Goal: Task Accomplishment & Management: Manage account settings

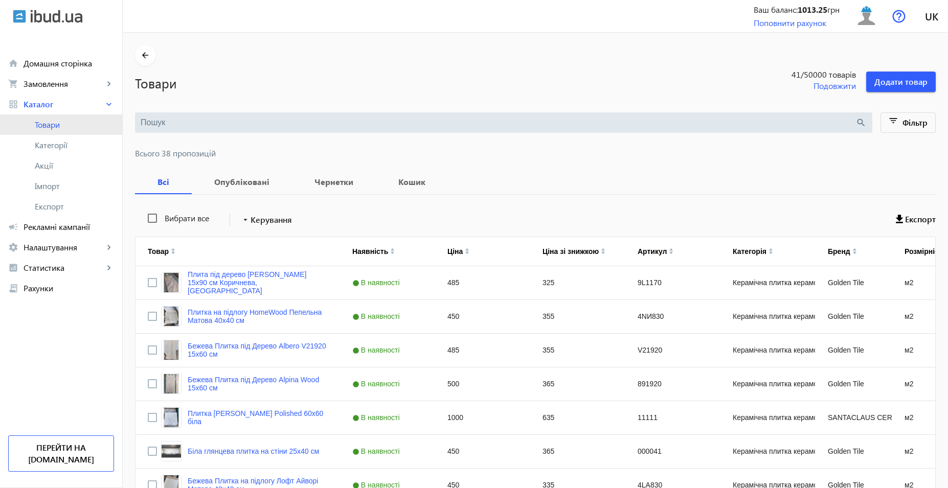
click at [75, 130] on link "Товари" at bounding box center [61, 125] width 122 height 20
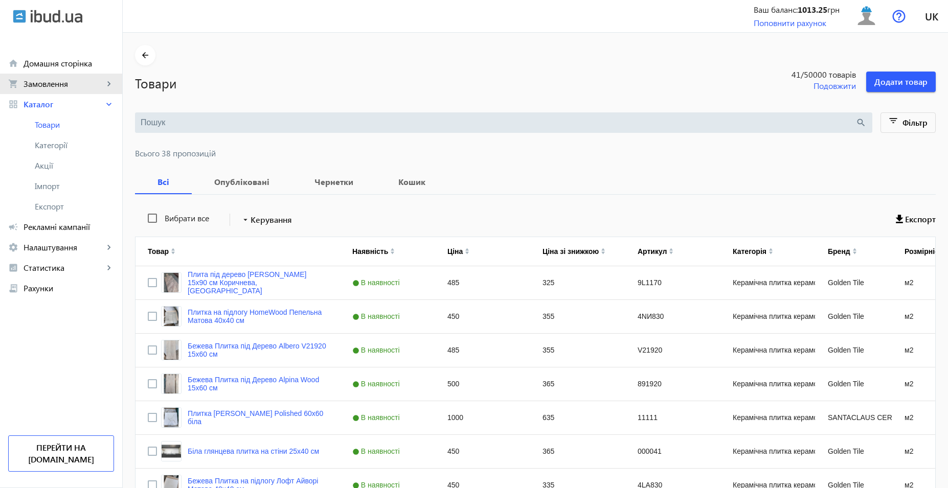
click at [77, 80] on span "Замовлення" at bounding box center [64, 84] width 80 height 10
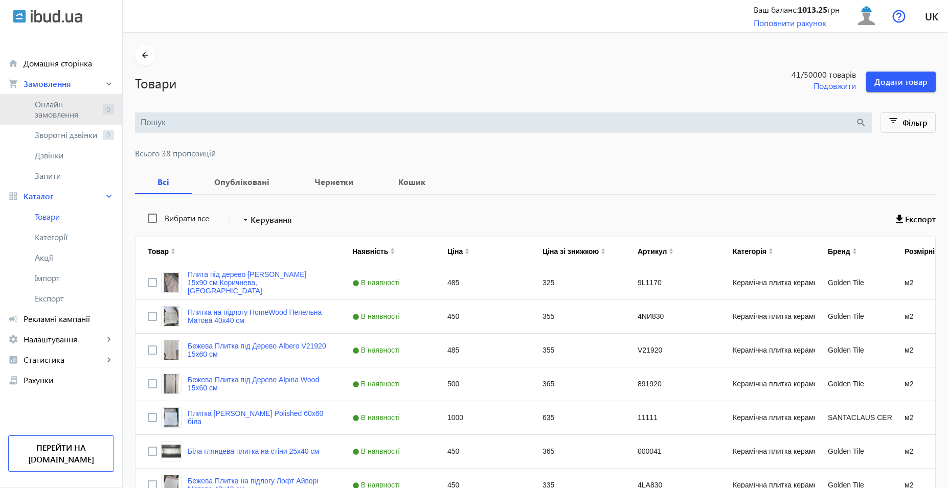
click at [77, 105] on span "Онлайн-замовлення" at bounding box center [67, 109] width 64 height 20
